Goal: Information Seeking & Learning: Learn about a topic

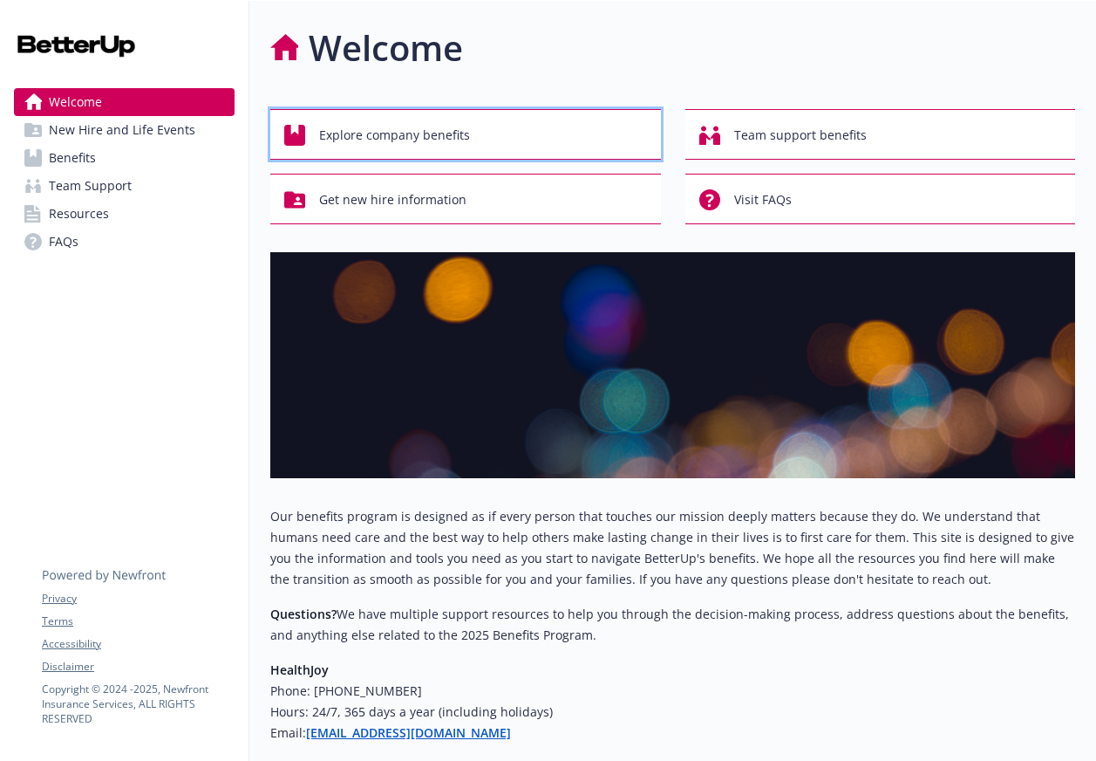
click at [495, 130] on div "Explore company benefits" at bounding box center [468, 135] width 368 height 33
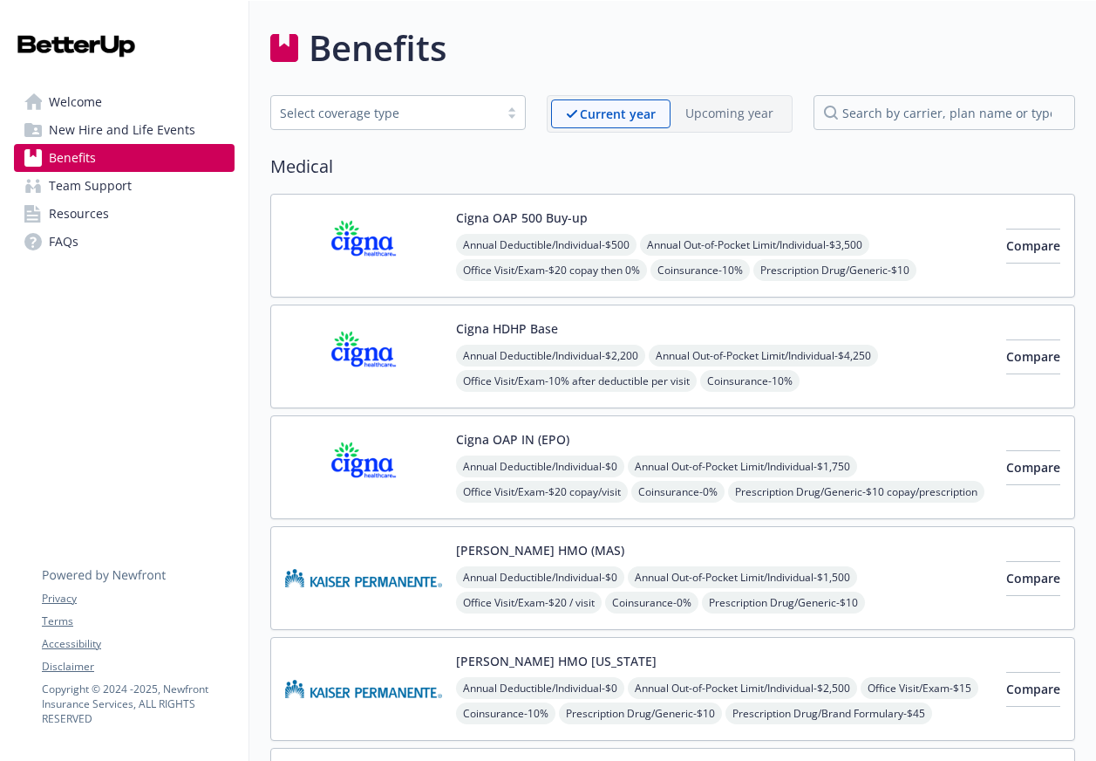
click at [460, 104] on div "Select coverage type" at bounding box center [385, 113] width 210 height 18
click at [559, 40] on div "Benefits" at bounding box center [672, 48] width 805 height 52
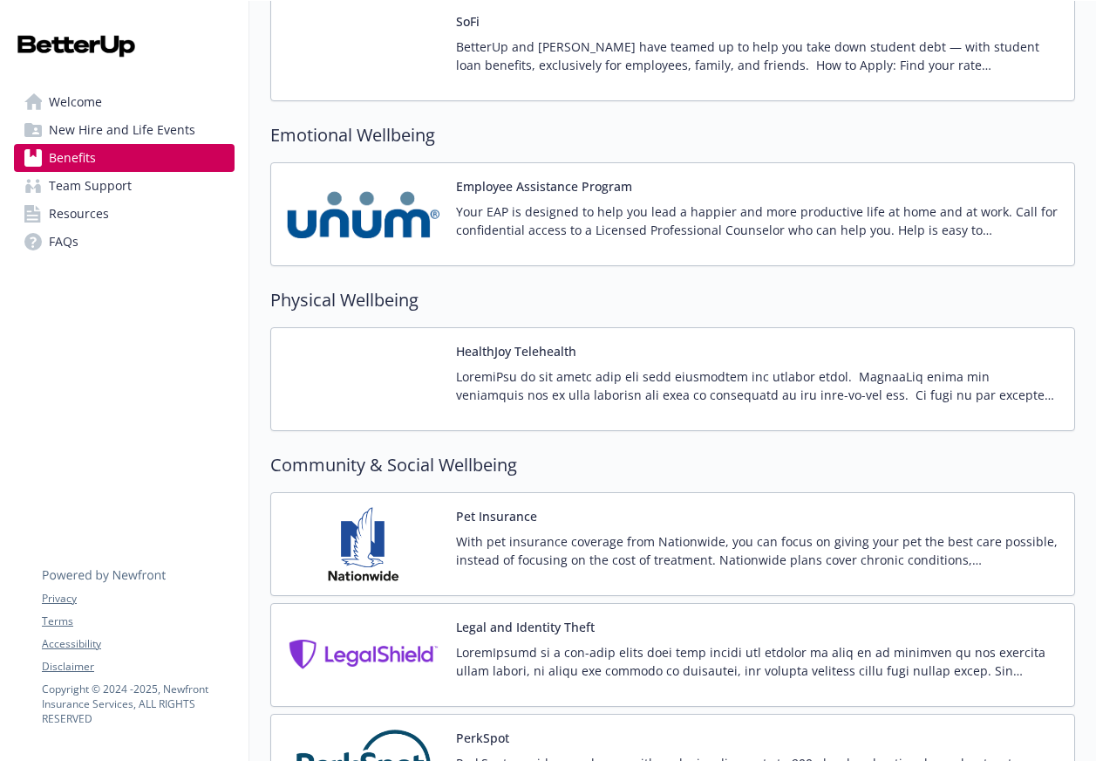
scroll to position [2253, 0]
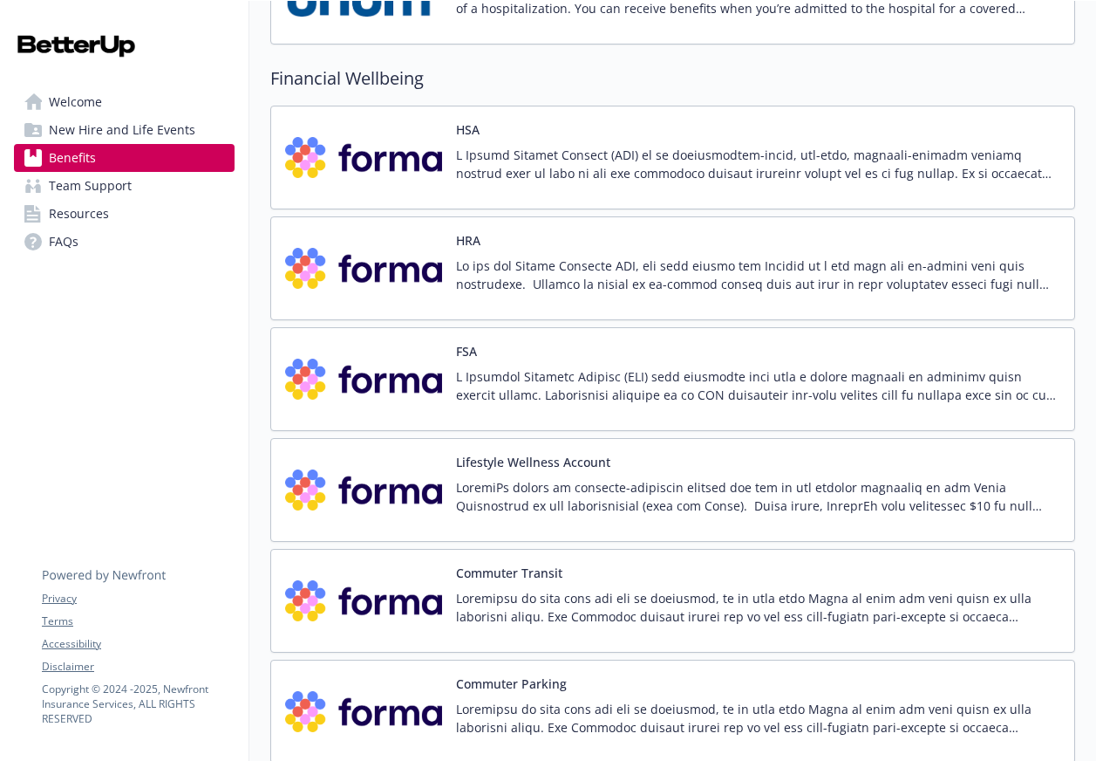
click at [678, 380] on p at bounding box center [758, 385] width 604 height 37
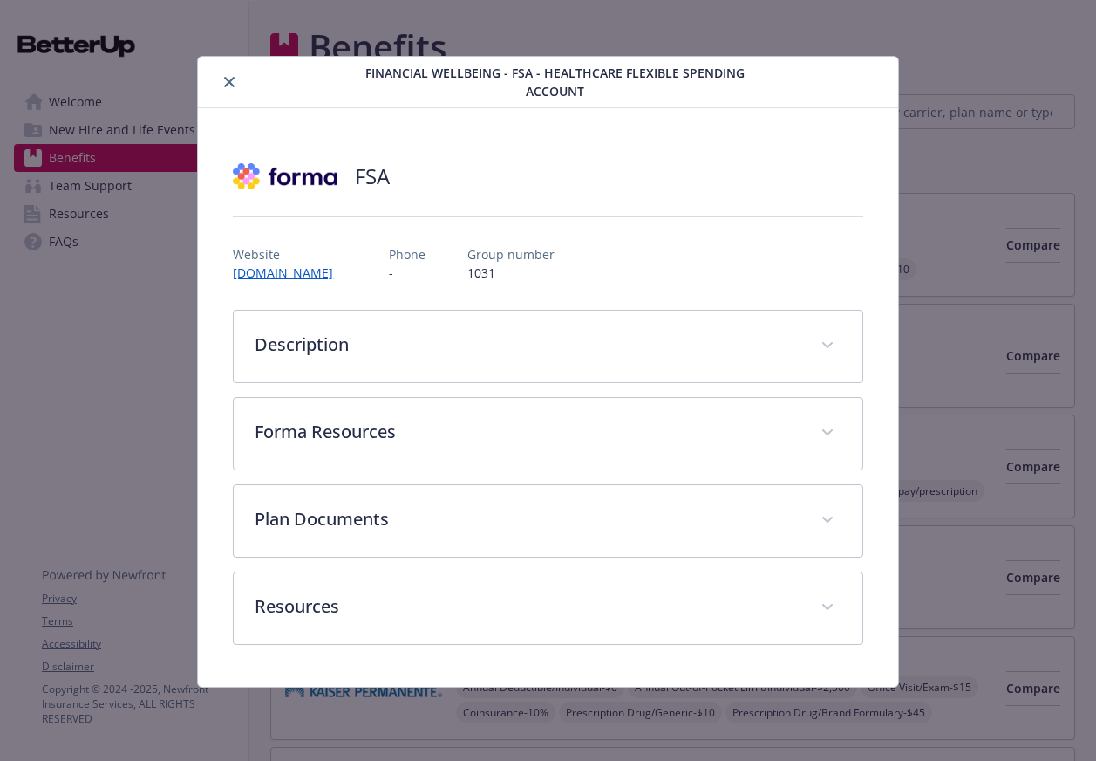
scroll to position [2407, 0]
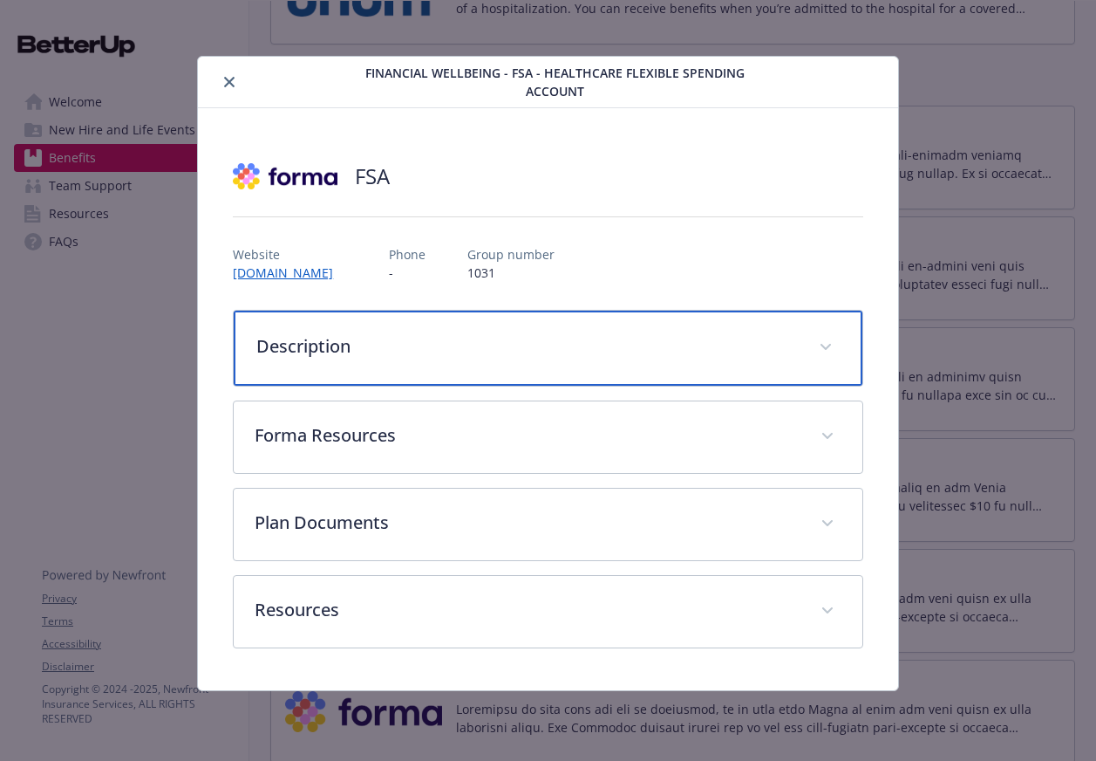
click at [622, 343] on p "Description" at bounding box center [526, 346] width 541 height 26
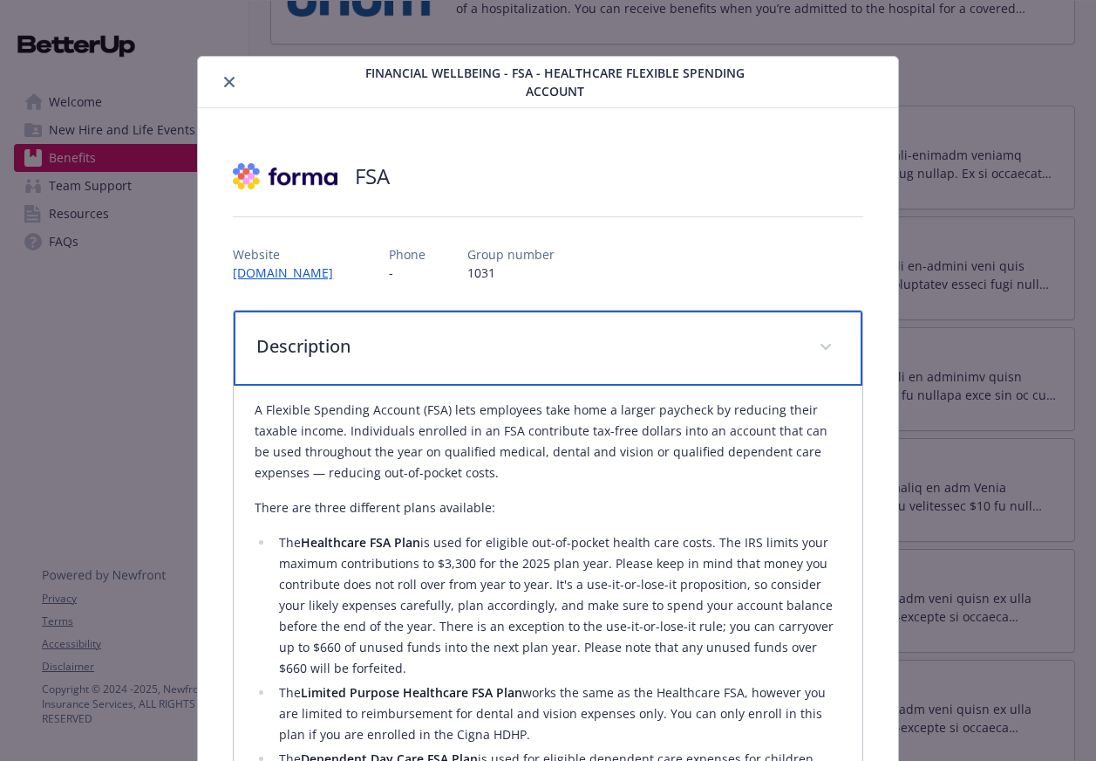
scroll to position [474, 0]
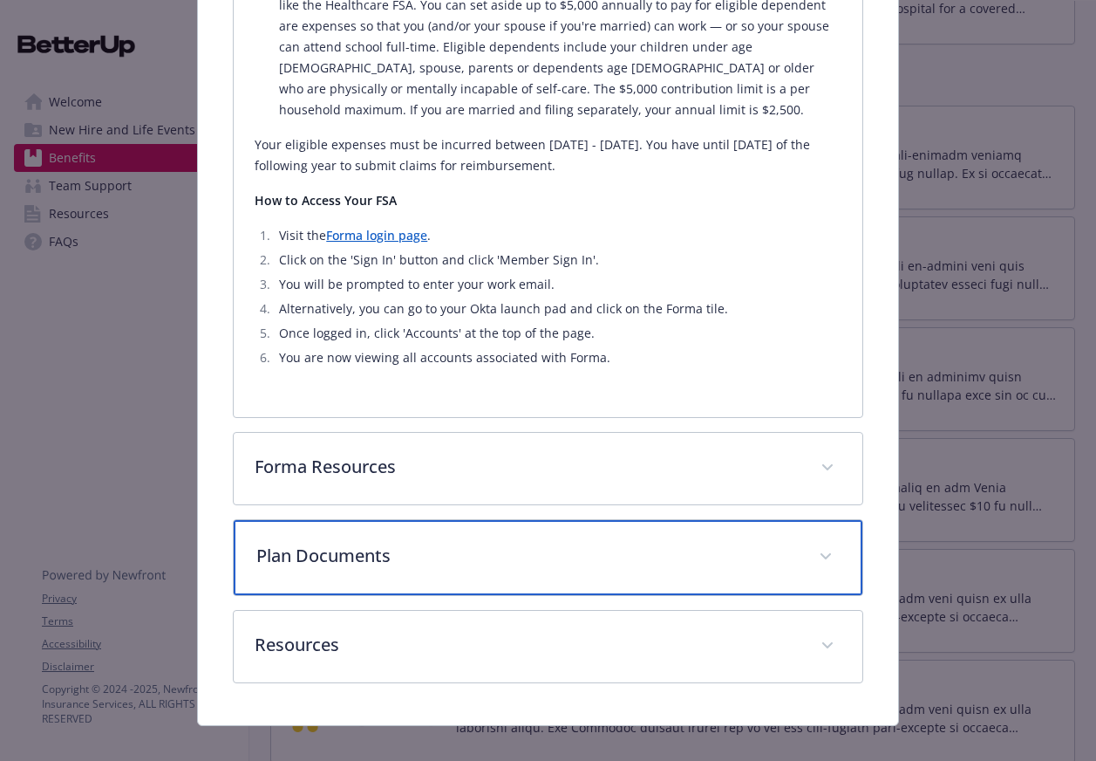
click at [535, 520] on div "Plan Documents" at bounding box center [548, 557] width 628 height 75
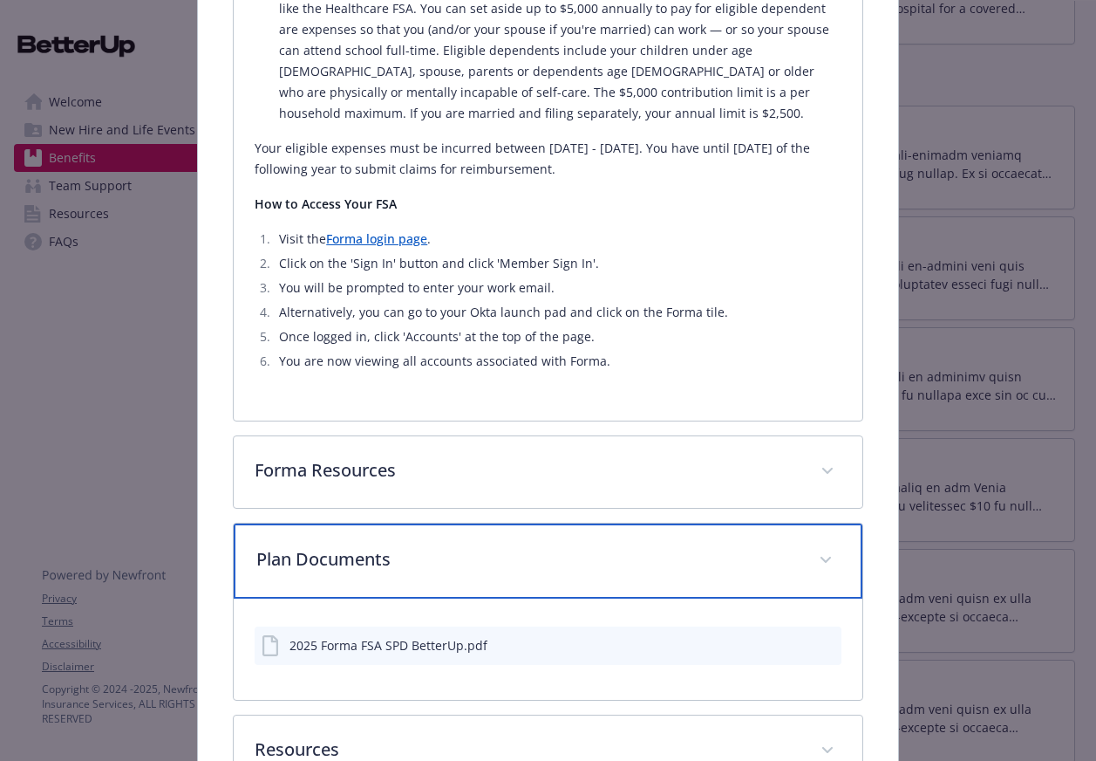
scroll to position [824, 0]
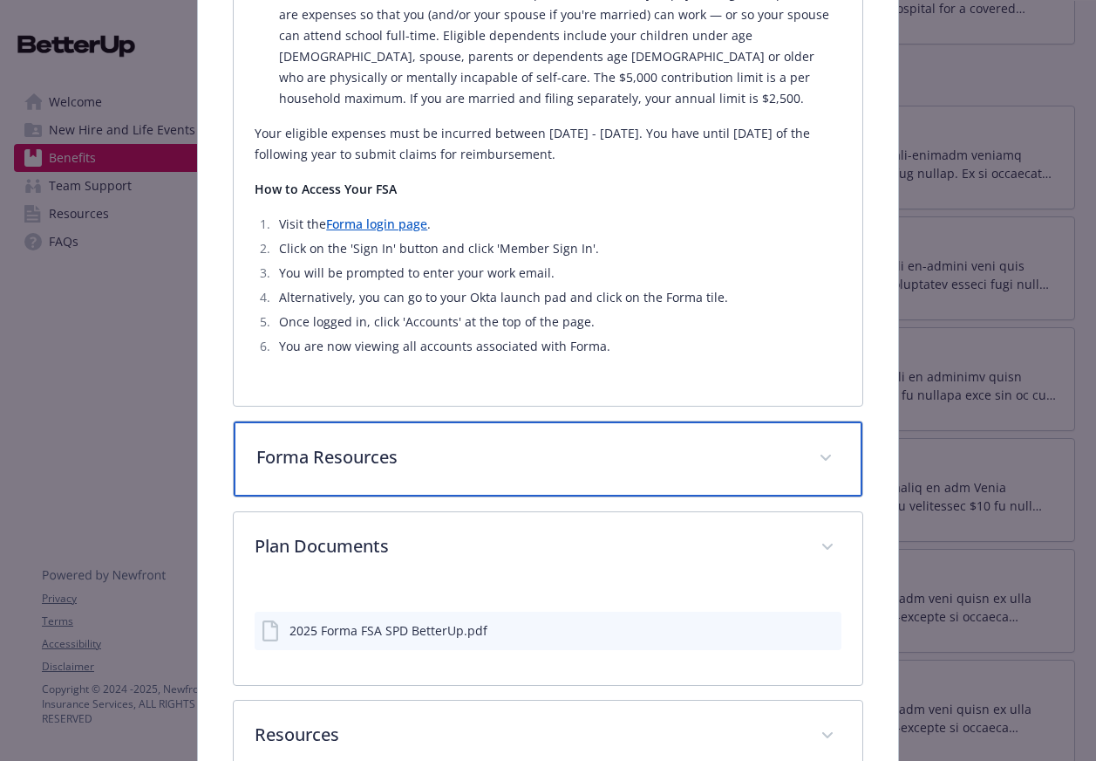
click at [536, 444] on p "Forma Resources" at bounding box center [526, 457] width 541 height 26
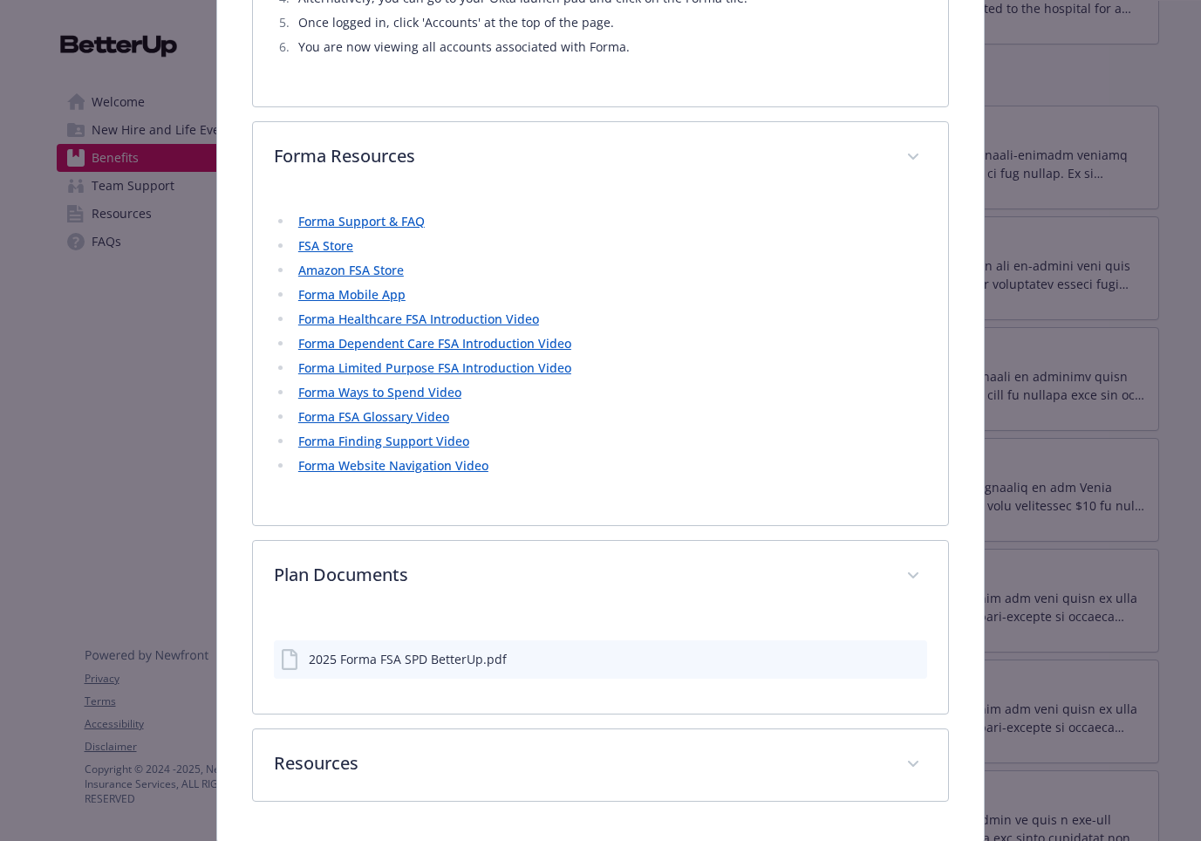
scroll to position [1083, 0]
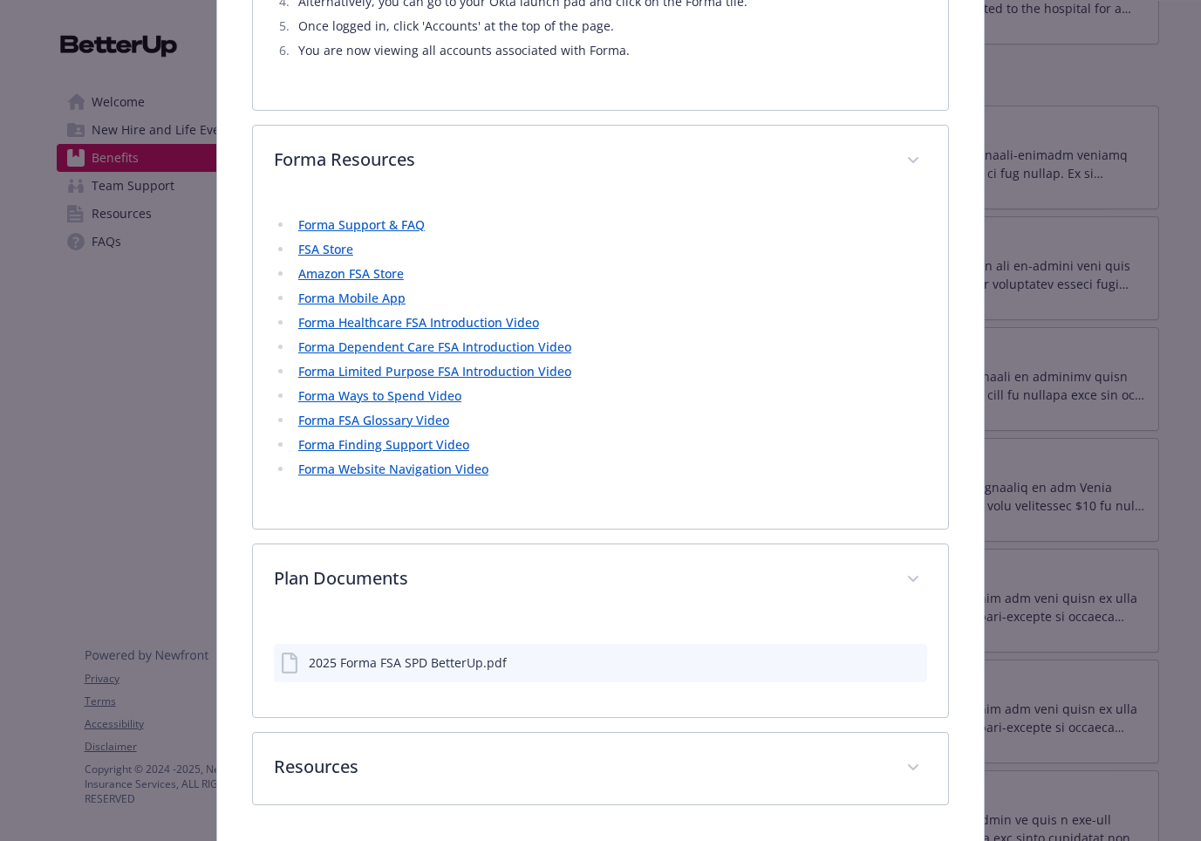
click at [350, 265] on link "Amazon FSA Store" at bounding box center [351, 273] width 106 height 17
